Goal: Task Accomplishment & Management: Manage account settings

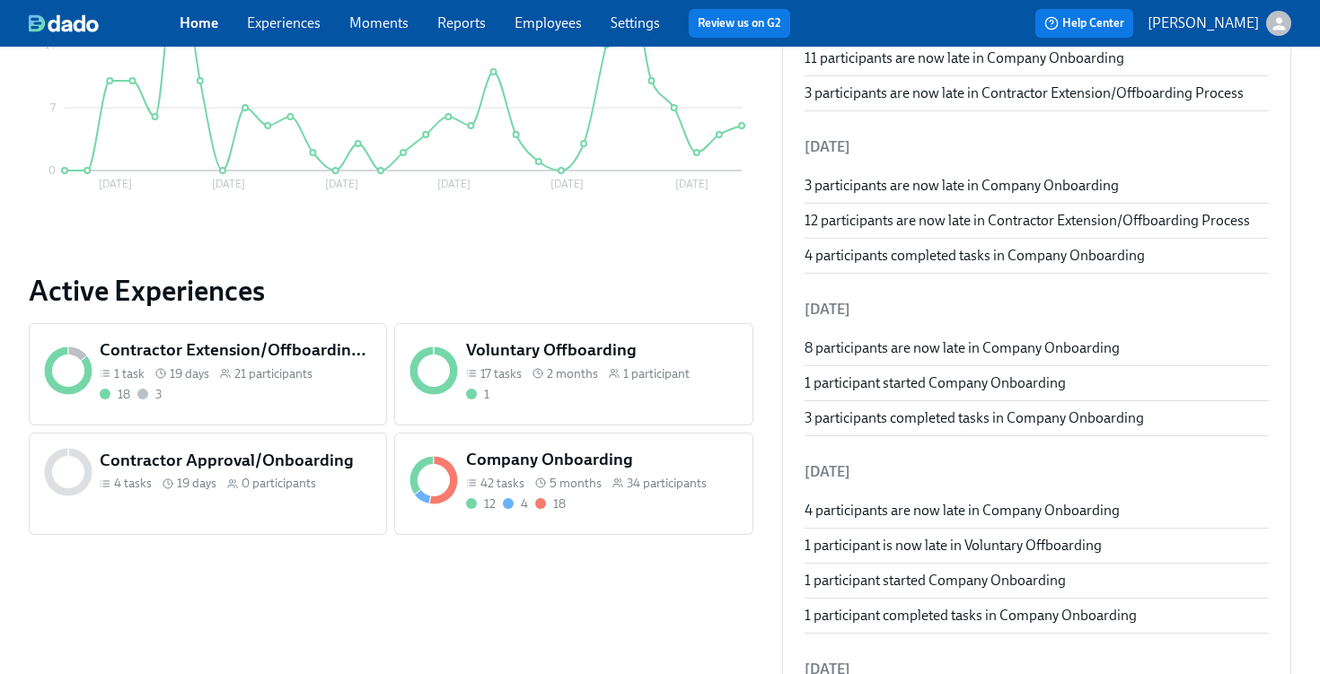
scroll to position [463, 0]
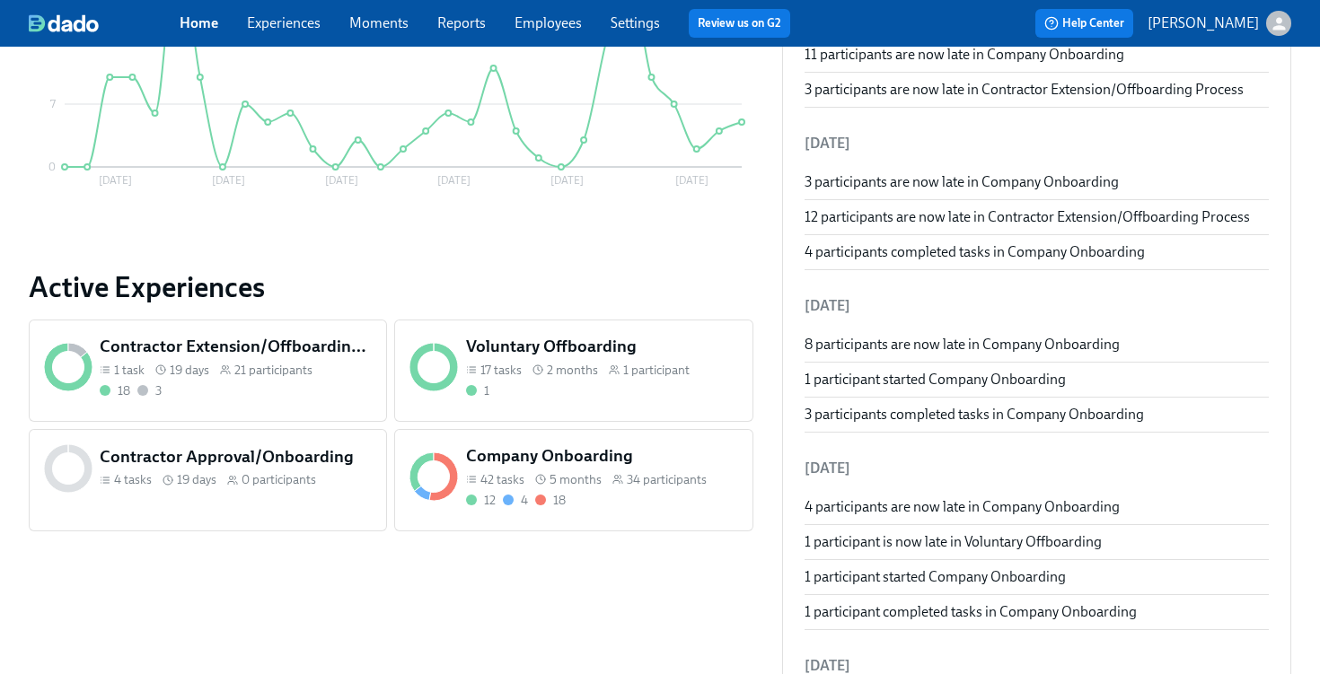
click at [641, 492] on div "12 4 18" at bounding box center [602, 500] width 272 height 17
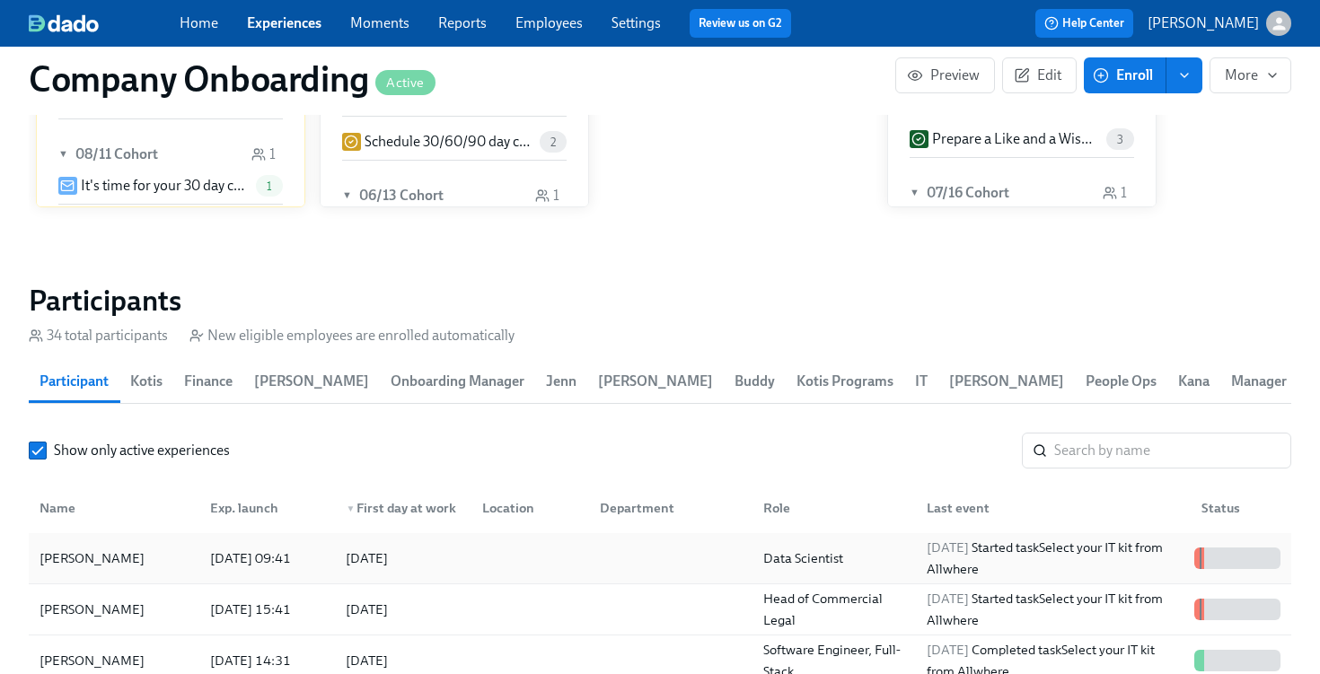
click at [643, 576] on div at bounding box center [666, 558] width 163 height 36
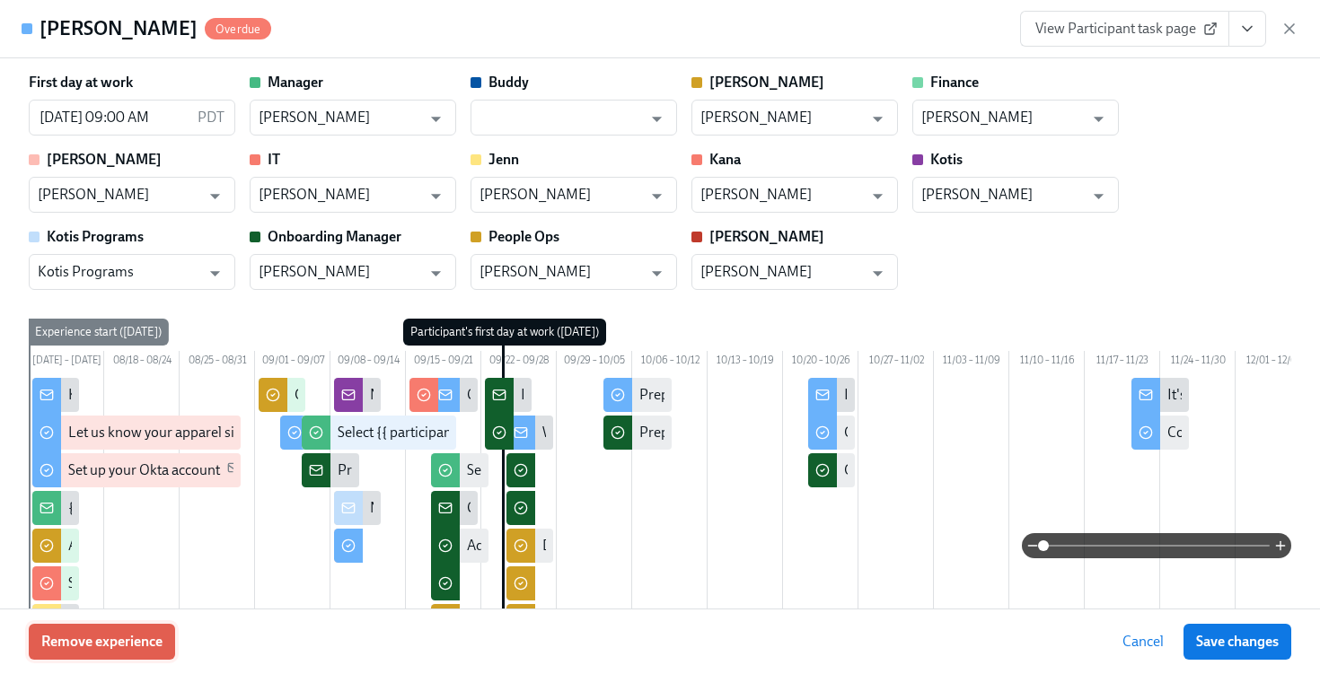
click at [116, 644] on span "Remove experience" at bounding box center [101, 642] width 121 height 18
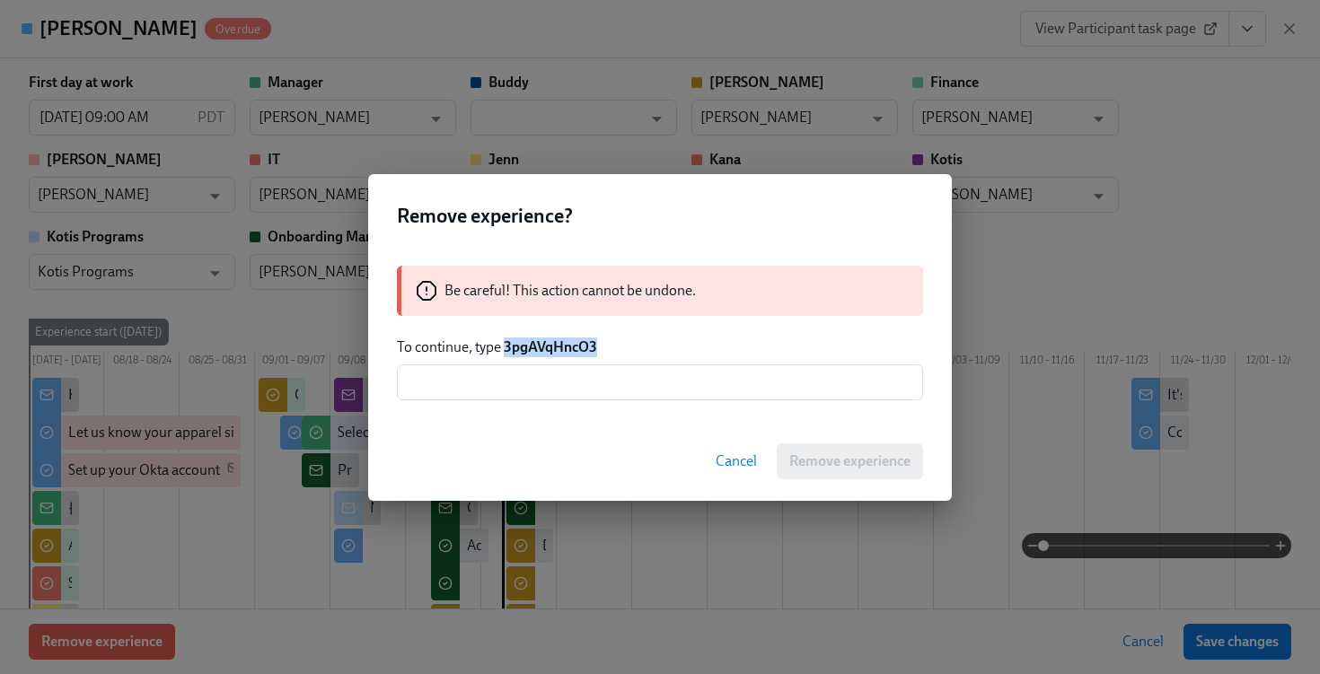
drag, startPoint x: 597, startPoint y: 347, endPoint x: 507, endPoint y: 354, distance: 90.1
click at [507, 354] on p "To continue, type 3pgAVqHncO3" at bounding box center [660, 348] width 526 height 20
copy strong "3pgAVqHncO3"
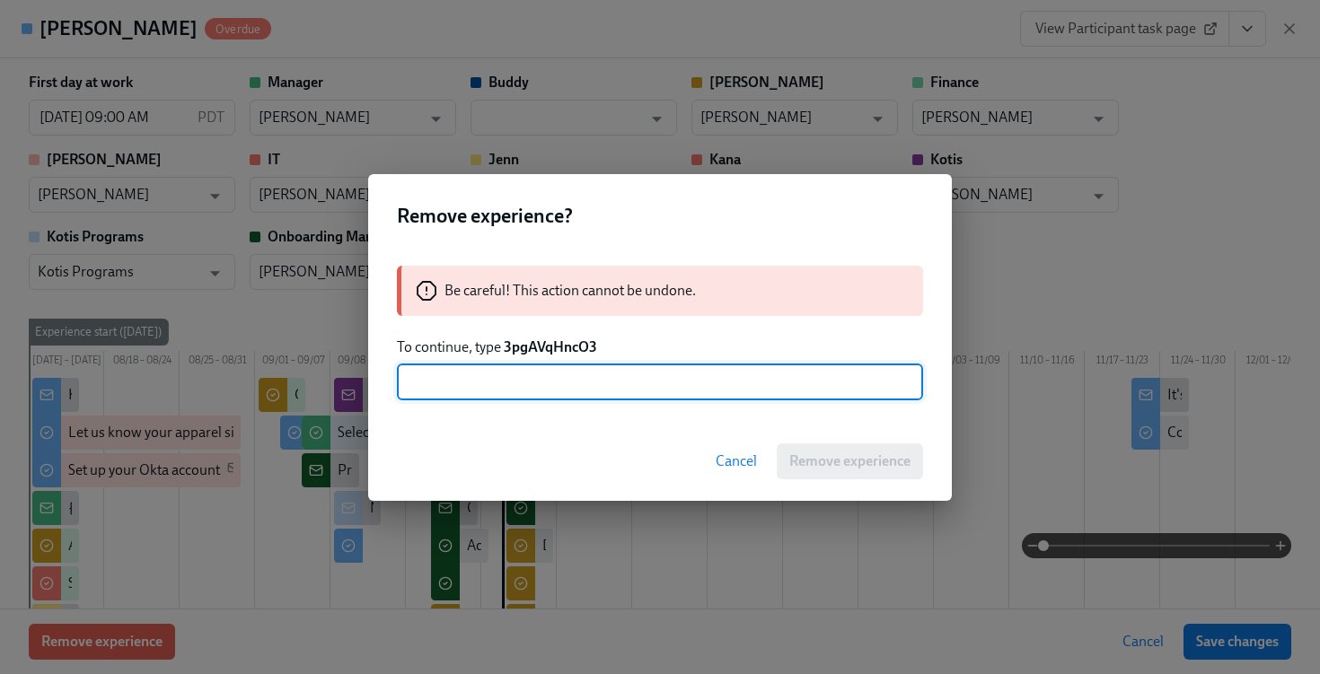
click at [498, 386] on input "text" at bounding box center [660, 383] width 526 height 36
paste input "3pgAVqHncO3"
type input "3pgAVqHncO3"
click at [865, 459] on span "Remove experience" at bounding box center [849, 461] width 121 height 18
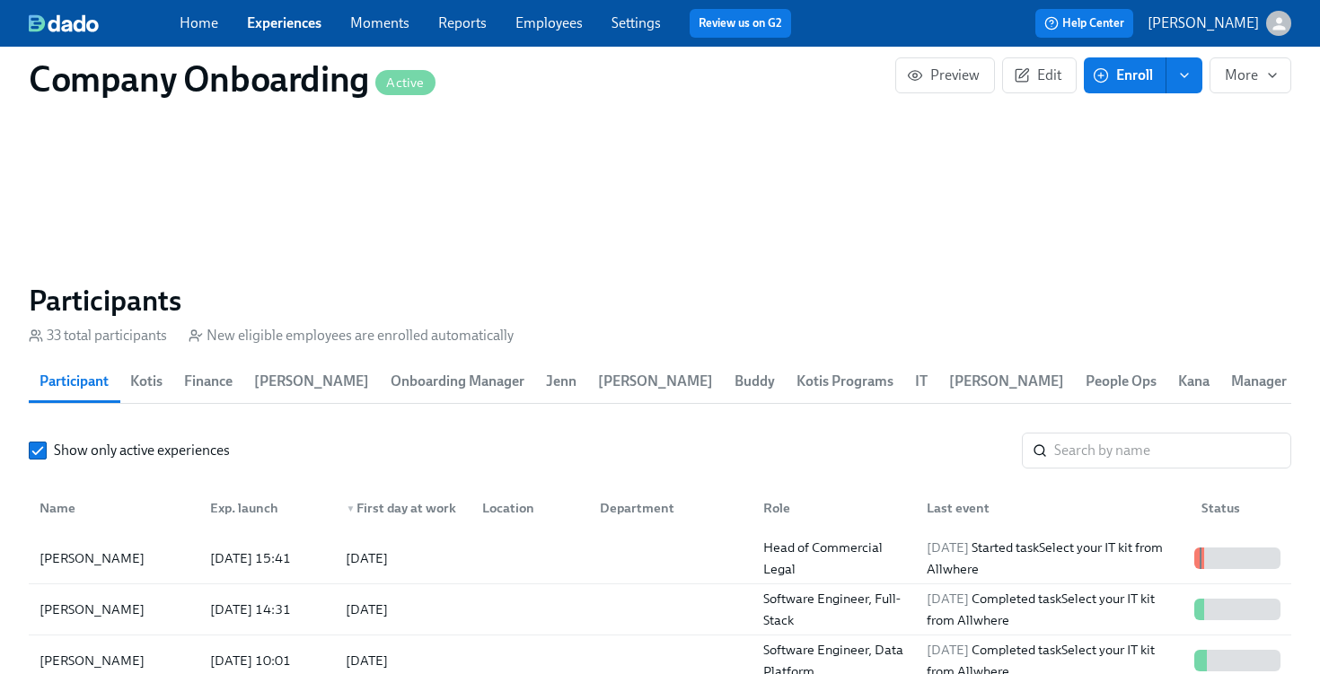
scroll to position [0, 47520]
